Goal: Task Accomplishment & Management: Manage account settings

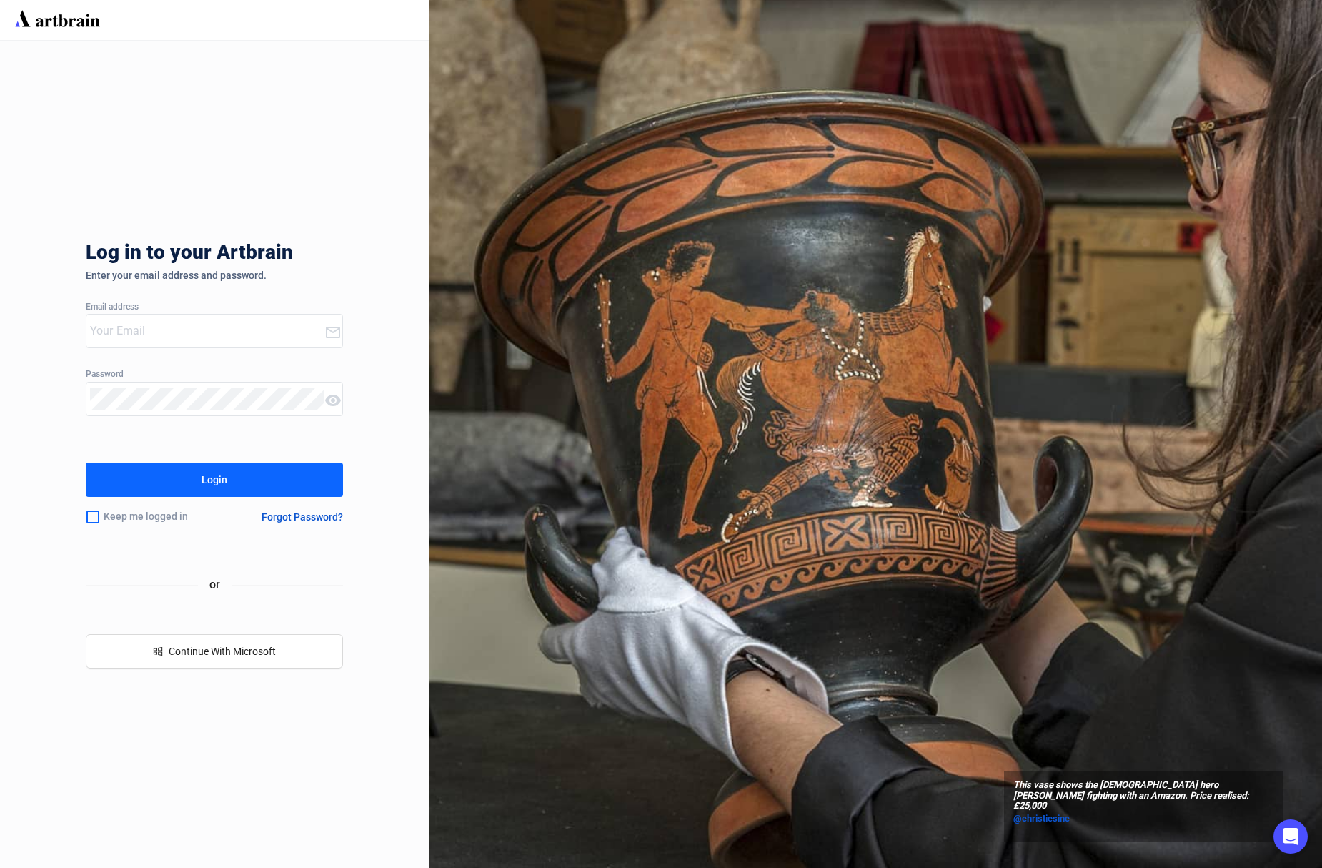
type input "[EMAIL_ADDRESS][DOMAIN_NAME]"
click at [211, 476] on div "Login" at bounding box center [215, 479] width 26 height 23
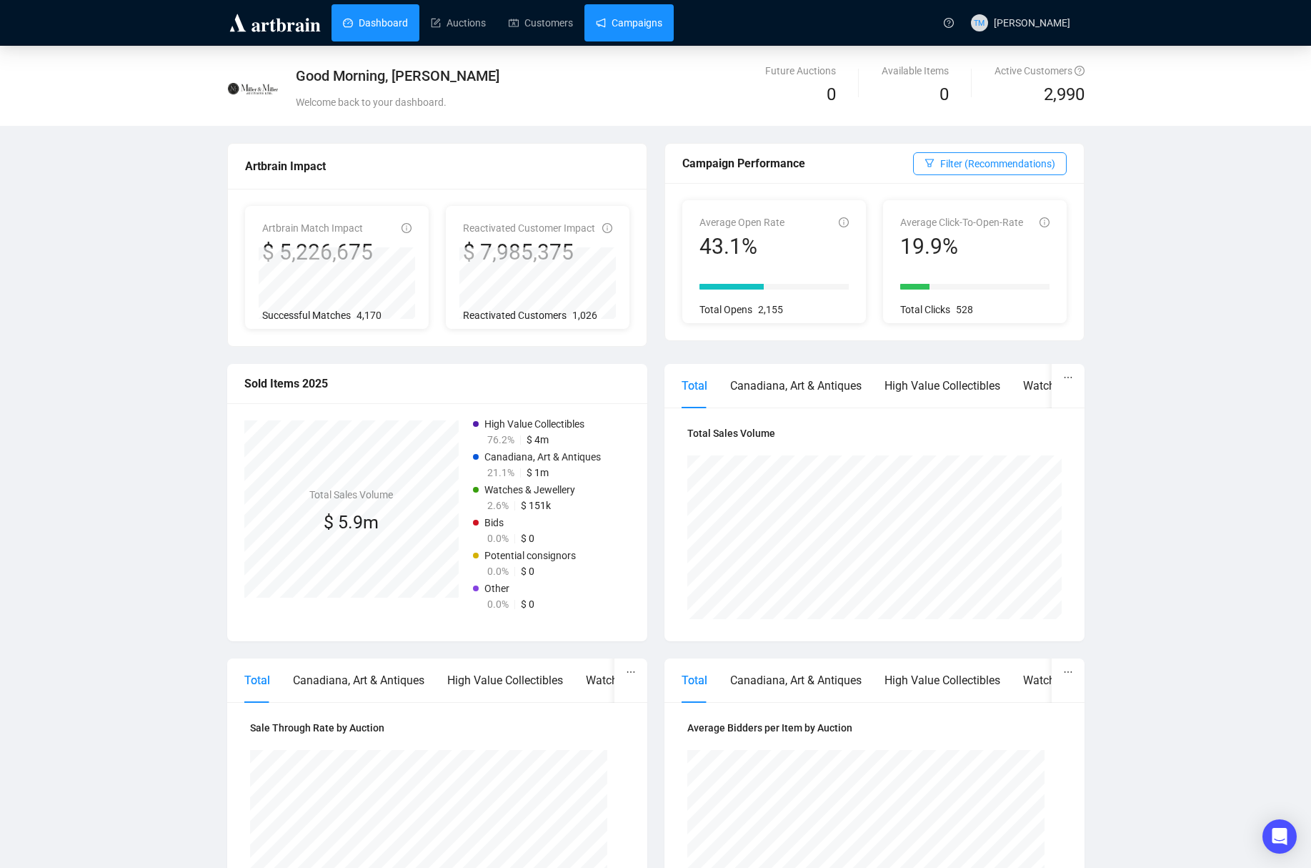
click at [610, 5] on link "Campaigns" at bounding box center [629, 22] width 66 height 37
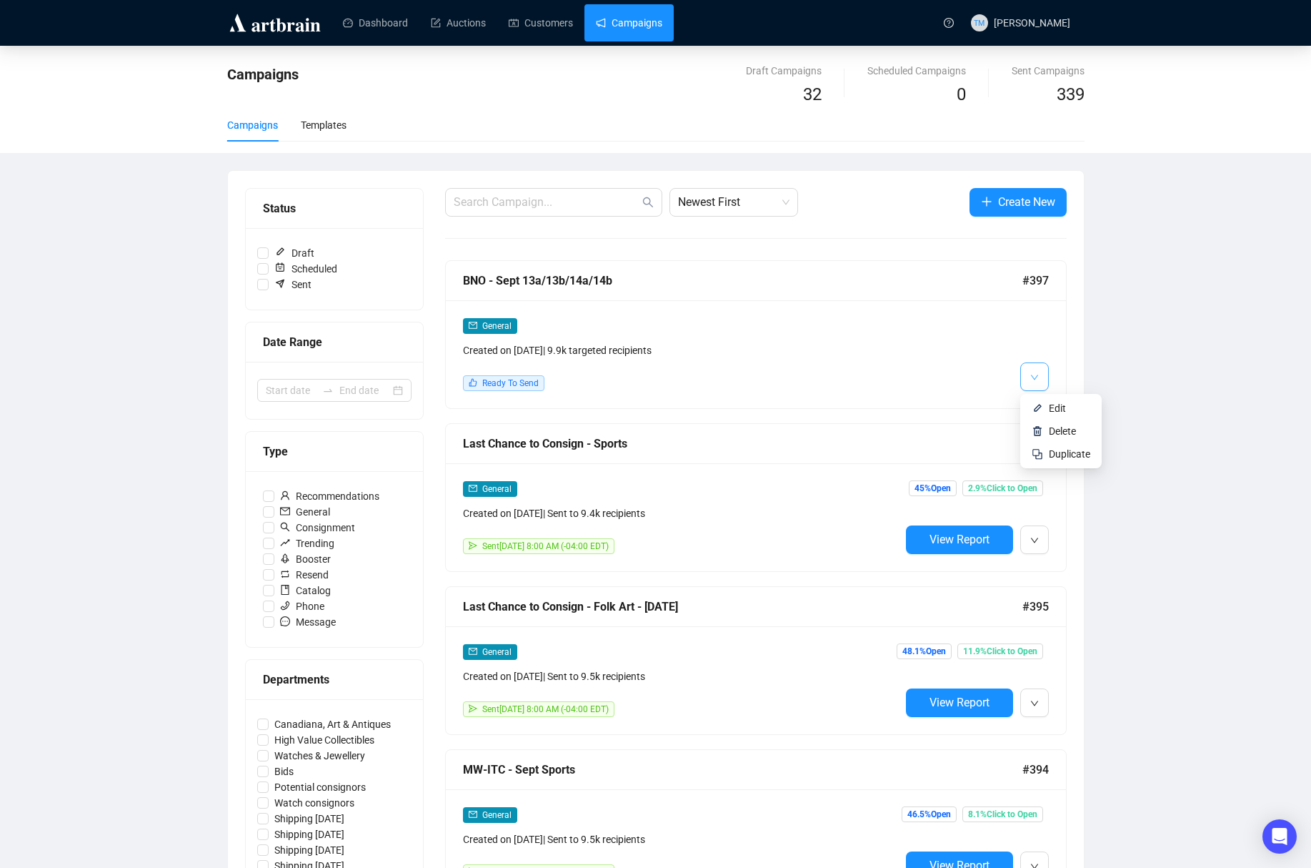
click at [1041, 378] on button "button" at bounding box center [1035, 376] width 29 height 29
click at [1039, 406] on img at bounding box center [1037, 407] width 11 height 11
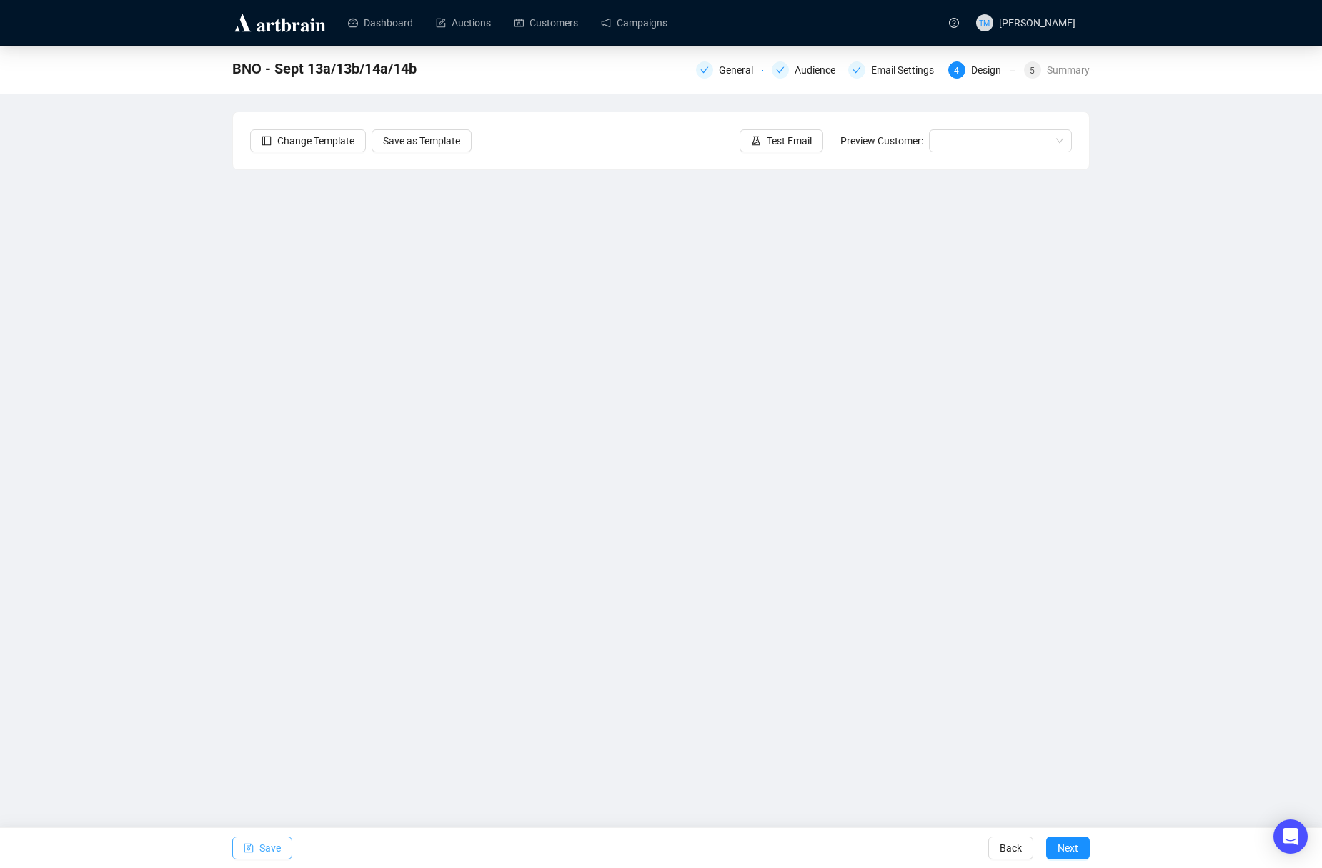
click at [268, 843] on span "Save" at bounding box center [269, 848] width 21 height 40
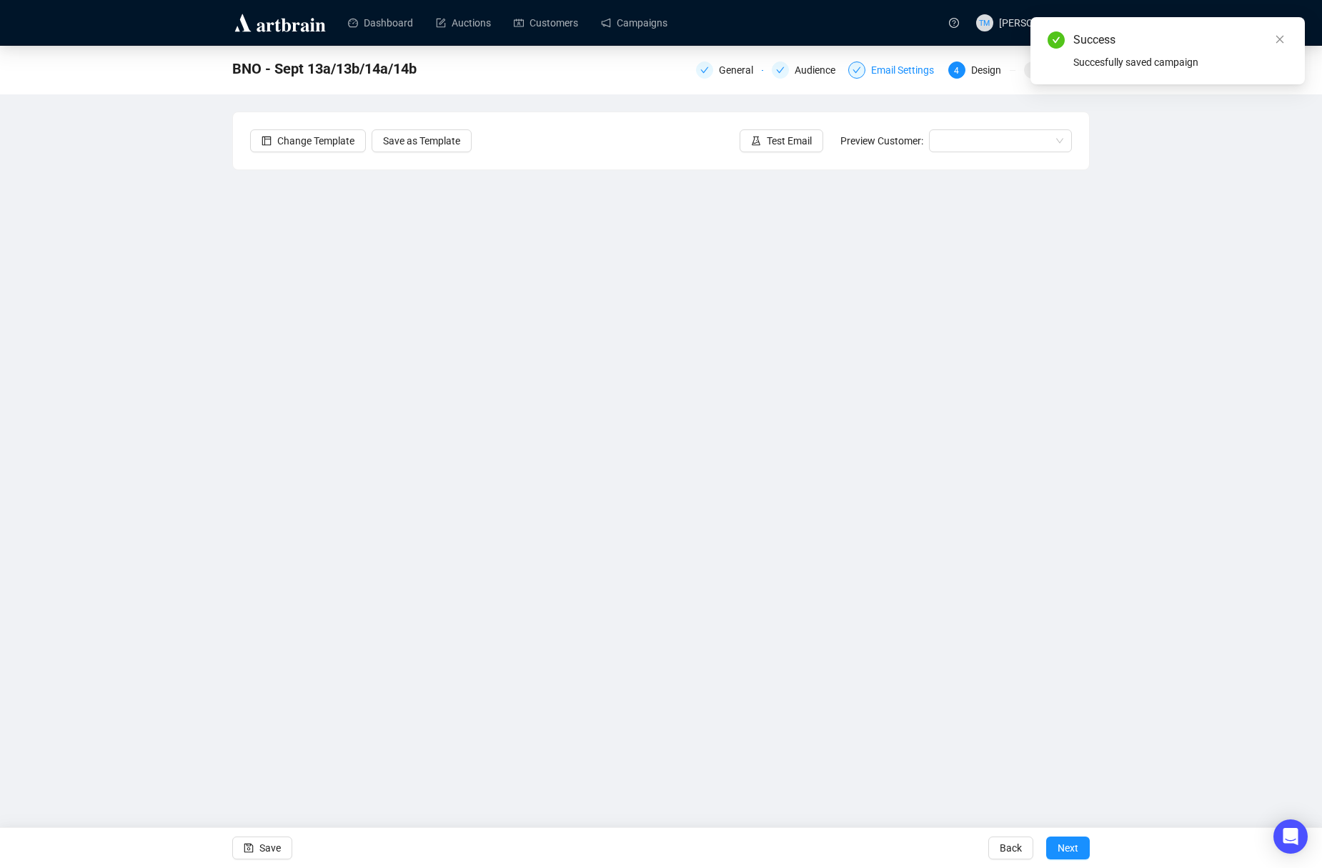
click at [887, 72] on div "Email Settings" at bounding box center [906, 69] width 71 height 17
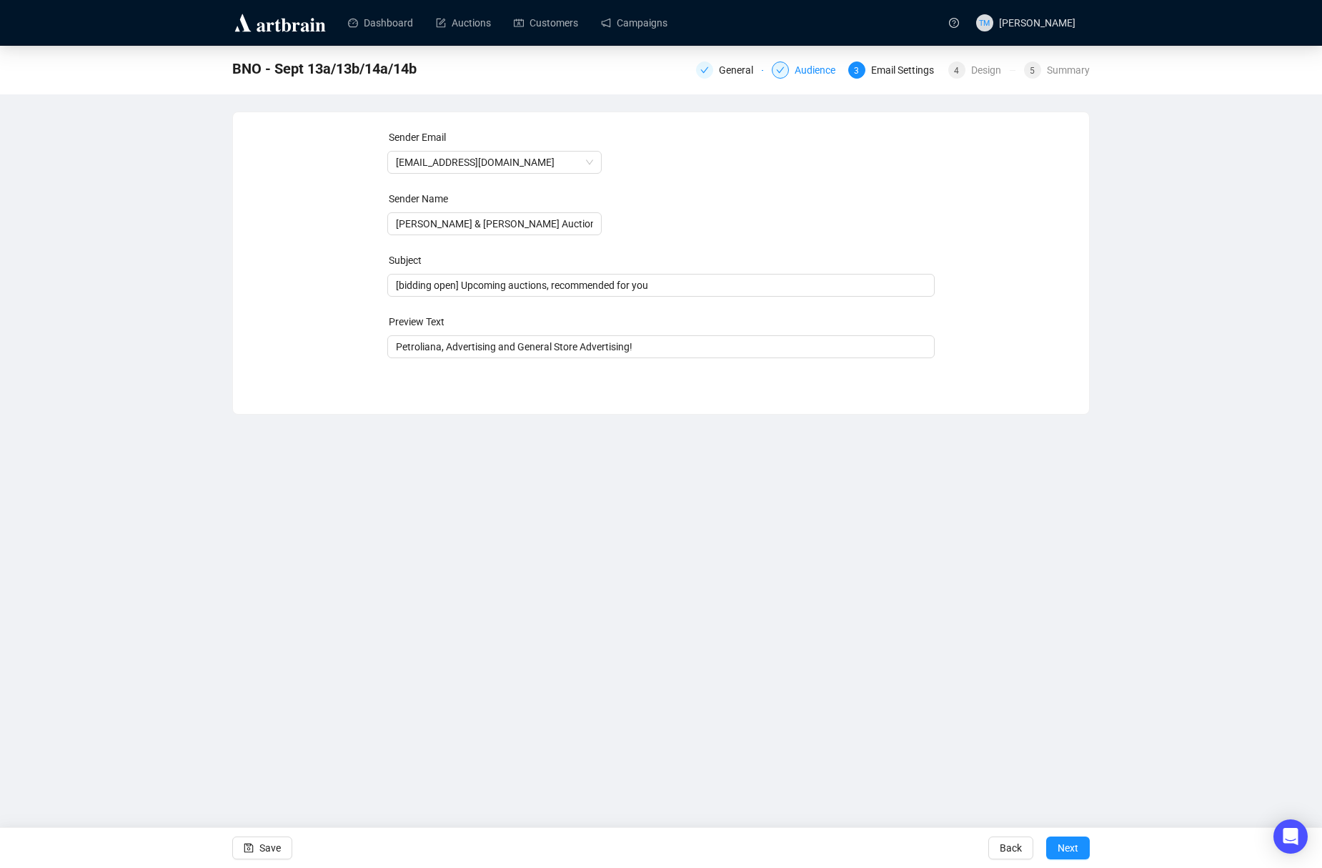
click at [800, 76] on div "Audience" at bounding box center [819, 69] width 49 height 17
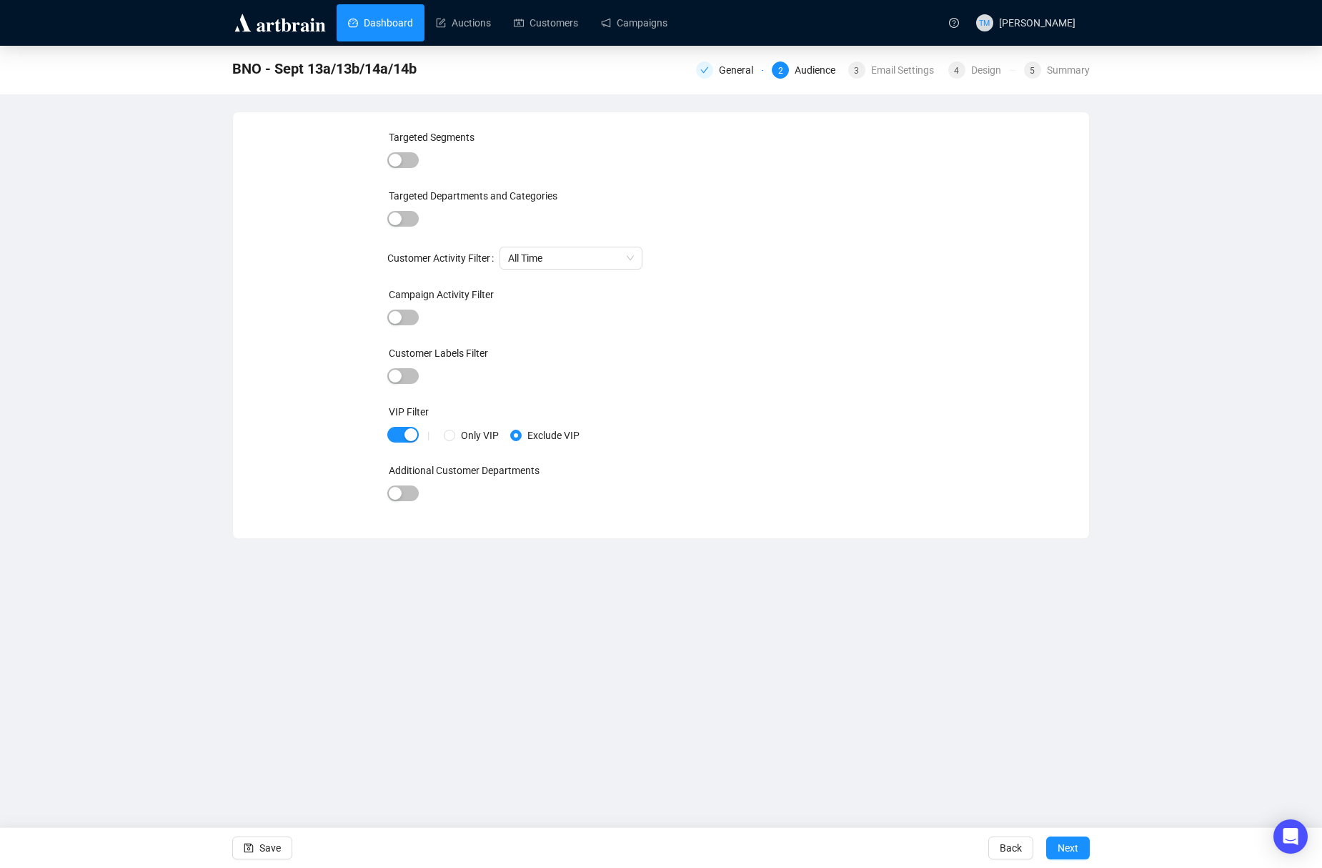
click at [396, 26] on link "Dashboard" at bounding box center [380, 22] width 65 height 37
